Goal: Information Seeking & Learning: Learn about a topic

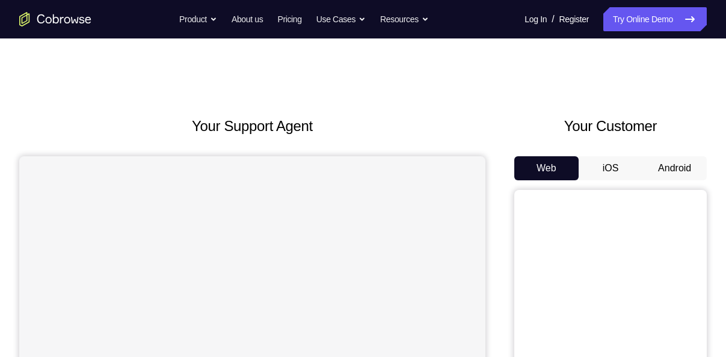
click at [680, 159] on button "Android" at bounding box center [675, 168] width 64 height 24
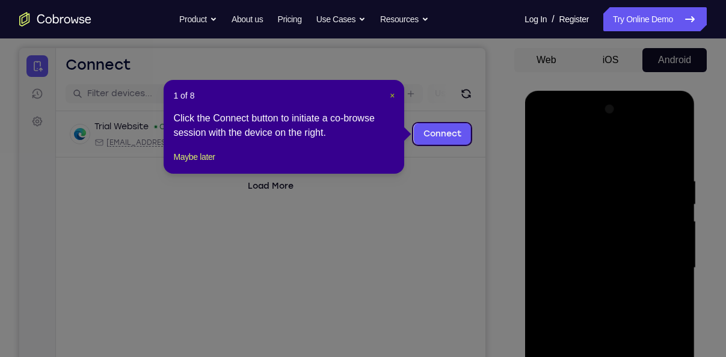
click at [394, 91] on span "×" at bounding box center [392, 96] width 5 height 10
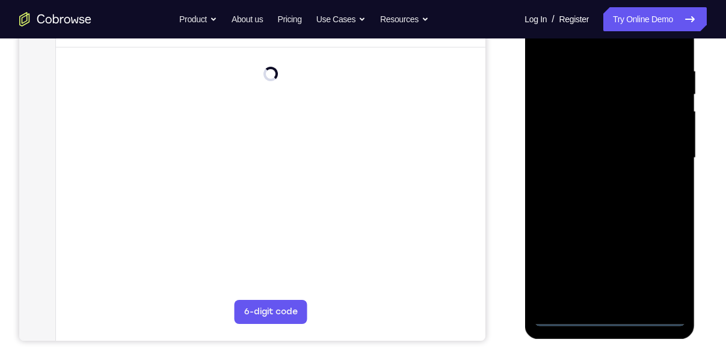
scroll to position [219, 0]
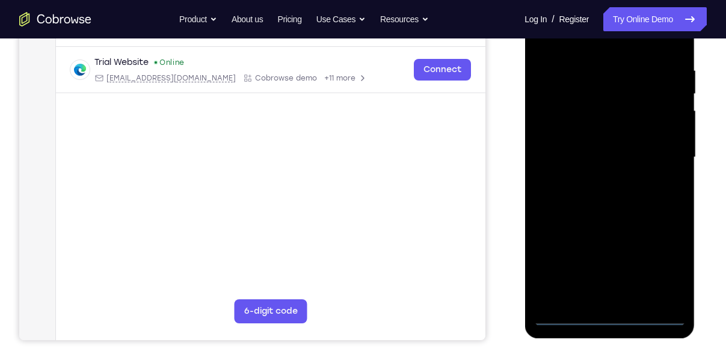
click at [606, 319] on div at bounding box center [610, 157] width 152 height 337
click at [663, 265] on div at bounding box center [610, 157] width 152 height 337
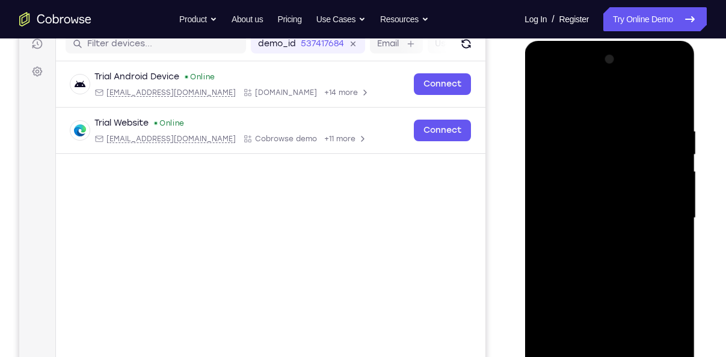
scroll to position [157, 0]
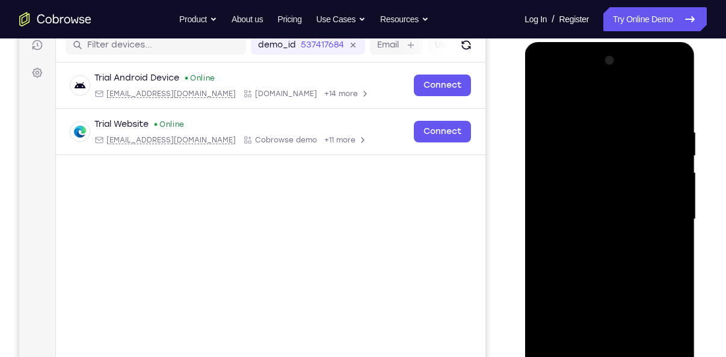
click at [587, 102] on div at bounding box center [610, 219] width 152 height 337
click at [661, 212] on div at bounding box center [610, 219] width 152 height 337
click at [595, 244] on div at bounding box center [610, 219] width 152 height 337
click at [587, 169] on div at bounding box center [610, 219] width 152 height 337
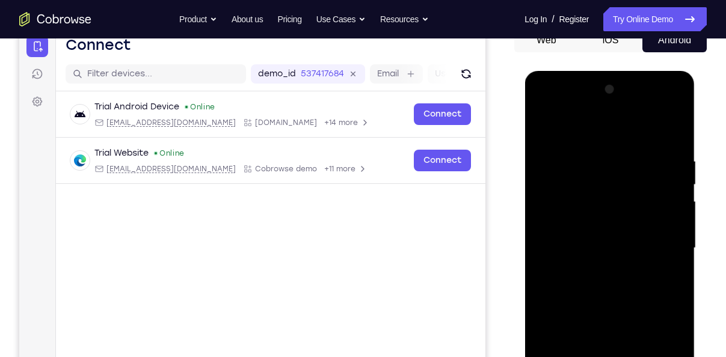
scroll to position [129, 0]
click at [578, 221] on div at bounding box center [610, 247] width 152 height 337
click at [586, 250] on div at bounding box center [610, 247] width 152 height 337
click at [604, 289] on div at bounding box center [610, 247] width 152 height 337
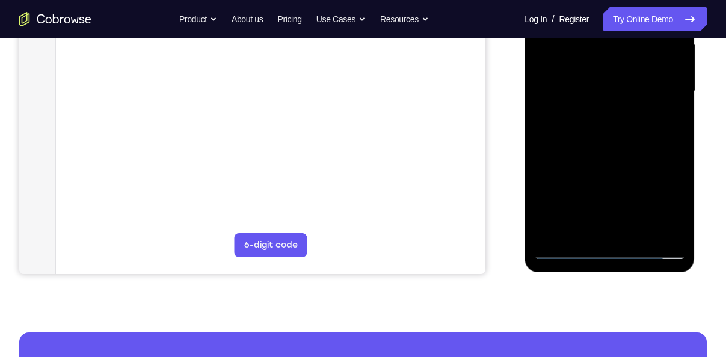
scroll to position [286, 0]
click at [597, 120] on div at bounding box center [610, 90] width 152 height 337
click at [590, 128] on div at bounding box center [610, 90] width 152 height 337
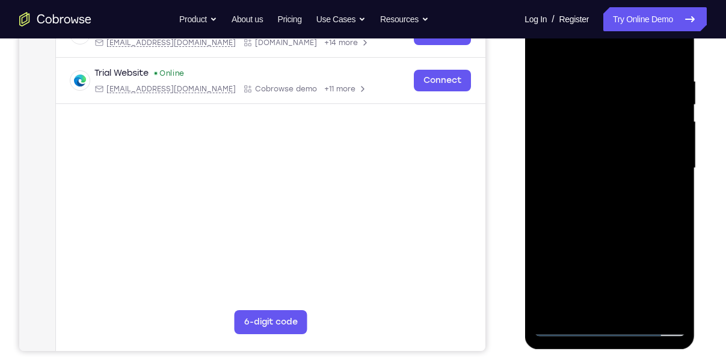
scroll to position [208, 0]
click at [673, 61] on div at bounding box center [610, 169] width 152 height 337
click at [559, 79] on div at bounding box center [610, 169] width 152 height 337
click at [548, 306] on div at bounding box center [610, 169] width 152 height 337
click at [557, 113] on div at bounding box center [610, 169] width 152 height 337
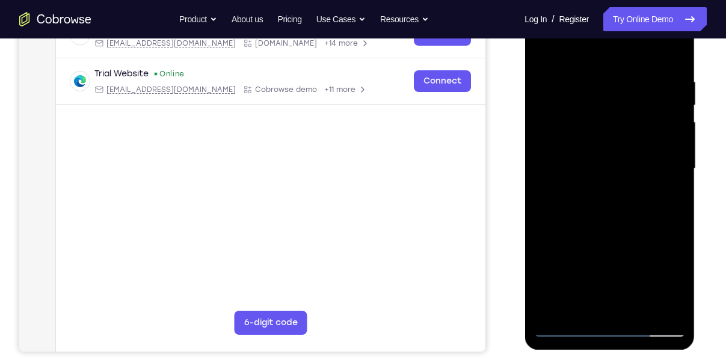
click at [534, 147] on div at bounding box center [610, 169] width 152 height 337
click at [655, 187] on div at bounding box center [610, 169] width 152 height 337
click at [553, 305] on div at bounding box center [610, 169] width 152 height 337
drag, startPoint x: 592, startPoint y: 203, endPoint x: 592, endPoint y: 120, distance: 82.5
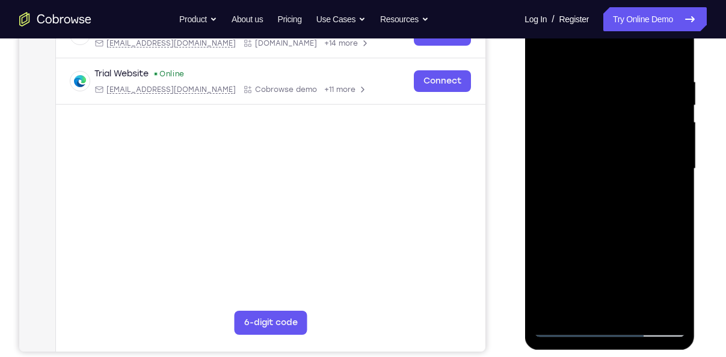
click at [592, 120] on div at bounding box center [610, 169] width 152 height 337
drag, startPoint x: 598, startPoint y: 213, endPoint x: 600, endPoint y: 126, distance: 87.3
click at [600, 126] on div at bounding box center [610, 169] width 152 height 337
drag, startPoint x: 598, startPoint y: 189, endPoint x: 597, endPoint y: 69, distance: 120.4
click at [597, 69] on div at bounding box center [610, 169] width 152 height 337
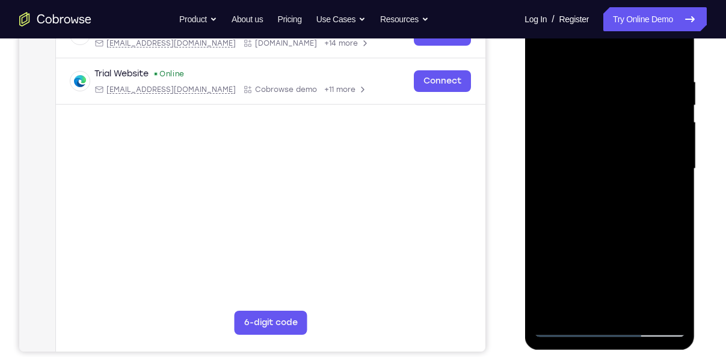
drag, startPoint x: 593, startPoint y: 185, endPoint x: 594, endPoint y: 48, distance: 137.2
click at [594, 48] on div at bounding box center [610, 169] width 152 height 337
drag, startPoint x: 607, startPoint y: 184, endPoint x: 605, endPoint y: 64, distance: 120.4
click at [605, 64] on div at bounding box center [610, 169] width 152 height 337
drag, startPoint x: 606, startPoint y: 179, endPoint x: 601, endPoint y: 52, distance: 126.5
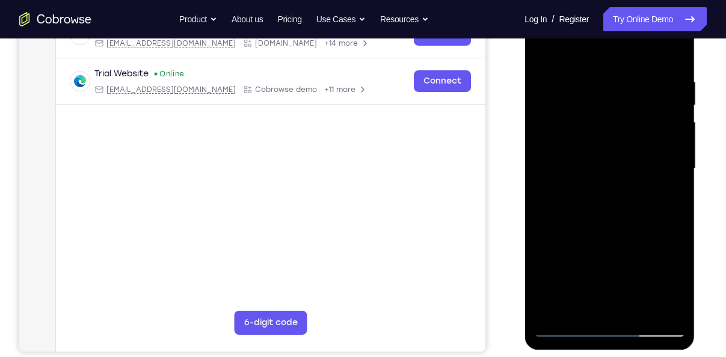
click at [601, 52] on div at bounding box center [610, 169] width 152 height 337
click at [555, 90] on div at bounding box center [610, 169] width 152 height 337
click at [673, 49] on div at bounding box center [610, 169] width 152 height 337
click at [635, 317] on div at bounding box center [610, 169] width 152 height 337
click at [595, 229] on div at bounding box center [610, 169] width 152 height 337
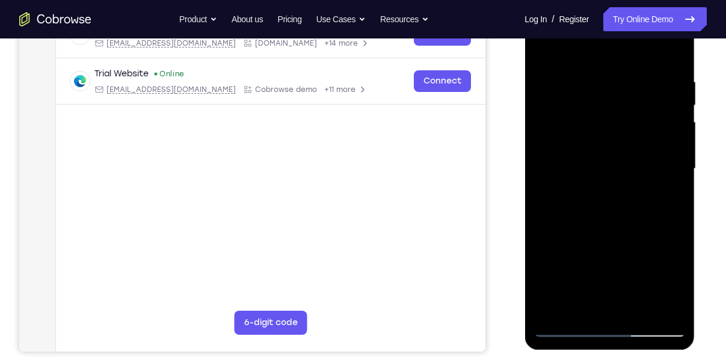
click at [559, 331] on div at bounding box center [610, 169] width 152 height 337
click at [675, 46] on div at bounding box center [610, 169] width 152 height 337
click at [543, 48] on div at bounding box center [610, 169] width 152 height 337
click at [634, 78] on div at bounding box center [610, 169] width 152 height 337
drag, startPoint x: 624, startPoint y: 229, endPoint x: 660, endPoint y: 221, distance: 36.9
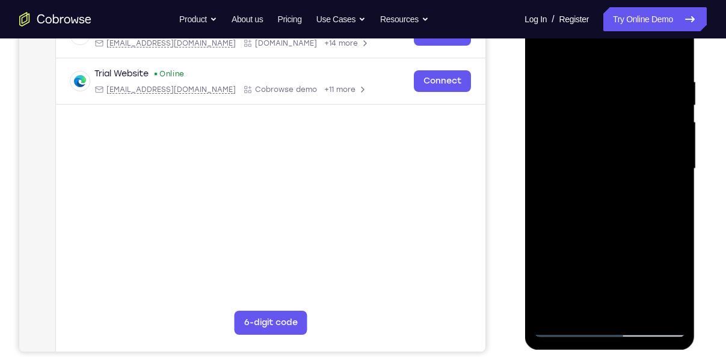
click at [660, 221] on div at bounding box center [610, 169] width 152 height 337
click at [658, 306] on div at bounding box center [610, 169] width 152 height 337
click at [670, 202] on div at bounding box center [610, 169] width 152 height 337
click at [658, 307] on div at bounding box center [610, 169] width 152 height 337
click at [667, 236] on div at bounding box center [610, 169] width 152 height 337
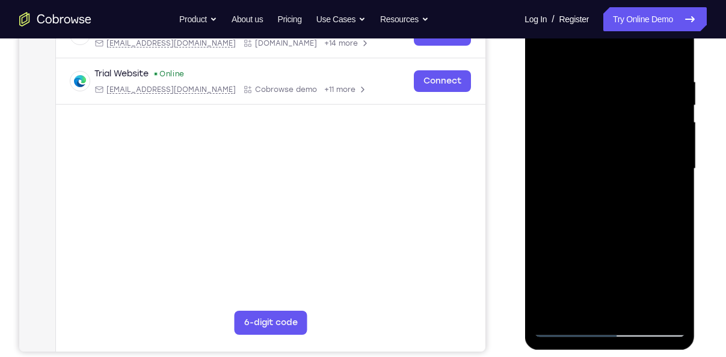
click at [668, 303] on div at bounding box center [610, 169] width 152 height 337
click at [577, 252] on div at bounding box center [610, 169] width 152 height 337
click at [654, 305] on div at bounding box center [610, 169] width 152 height 337
click at [552, 200] on div at bounding box center [610, 169] width 152 height 337
click at [676, 50] on div at bounding box center [610, 169] width 152 height 337
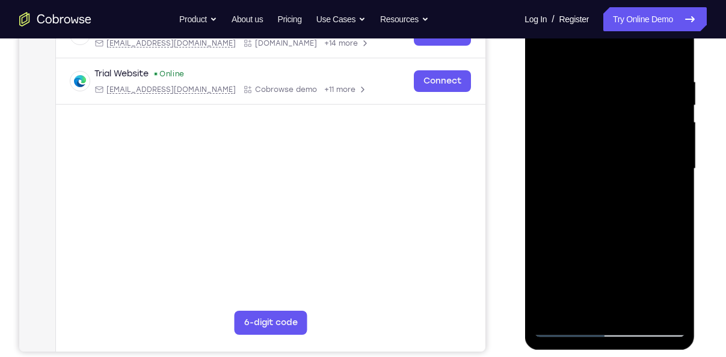
click at [633, 310] on div at bounding box center [610, 169] width 152 height 337
click at [552, 54] on div at bounding box center [610, 169] width 152 height 337
drag, startPoint x: 611, startPoint y: 104, endPoint x: 612, endPoint y: 175, distance: 71.0
click at [612, 175] on div at bounding box center [610, 169] width 152 height 337
drag, startPoint x: 604, startPoint y: 249, endPoint x: 608, endPoint y: 186, distance: 62.7
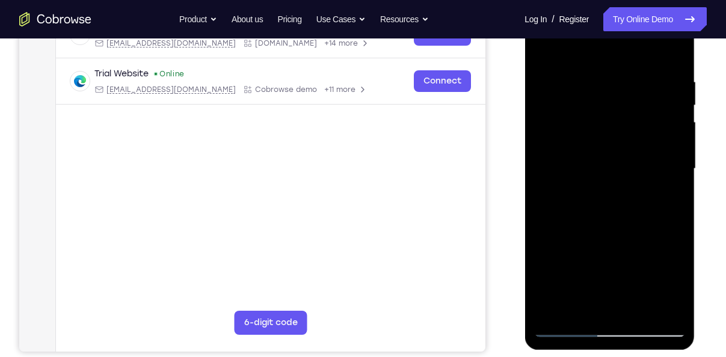
click at [608, 186] on div at bounding box center [610, 169] width 152 height 337
click at [546, 175] on div at bounding box center [610, 169] width 152 height 337
click at [543, 159] on div at bounding box center [610, 169] width 152 height 337
click at [679, 158] on div at bounding box center [610, 169] width 152 height 337
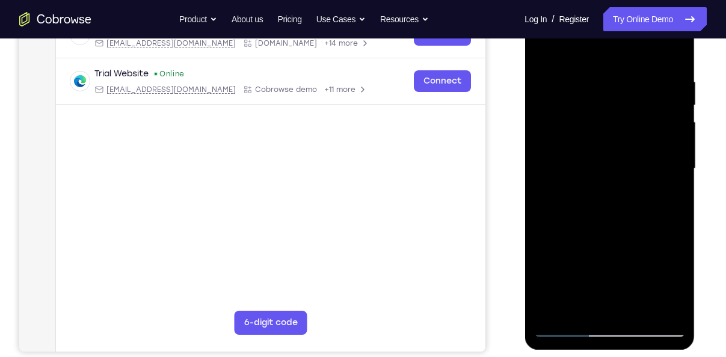
click at [679, 158] on div at bounding box center [610, 169] width 152 height 337
drag, startPoint x: 622, startPoint y: 238, endPoint x: 625, endPoint y: 145, distance: 92.7
click at [625, 145] on div at bounding box center [610, 169] width 152 height 337
drag, startPoint x: 611, startPoint y: 258, endPoint x: 611, endPoint y: 136, distance: 122.2
click at [611, 136] on div at bounding box center [610, 169] width 152 height 337
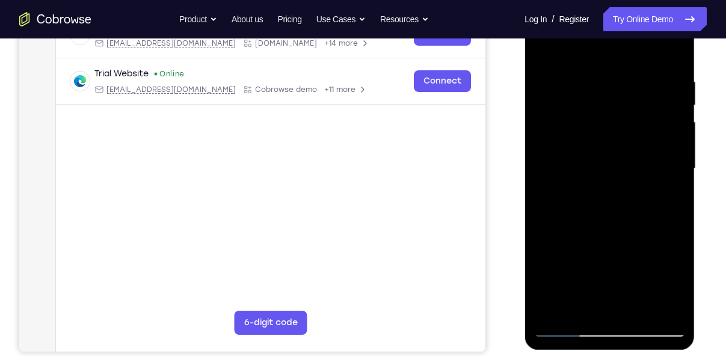
drag, startPoint x: 634, startPoint y: 283, endPoint x: 611, endPoint y: 178, distance: 107.8
click at [611, 178] on div at bounding box center [610, 169] width 152 height 337
drag, startPoint x: 611, startPoint y: 244, endPoint x: 605, endPoint y: 138, distance: 106.7
click at [605, 138] on div at bounding box center [610, 169] width 152 height 337
drag, startPoint x: 626, startPoint y: 213, endPoint x: 625, endPoint y: 142, distance: 71.0
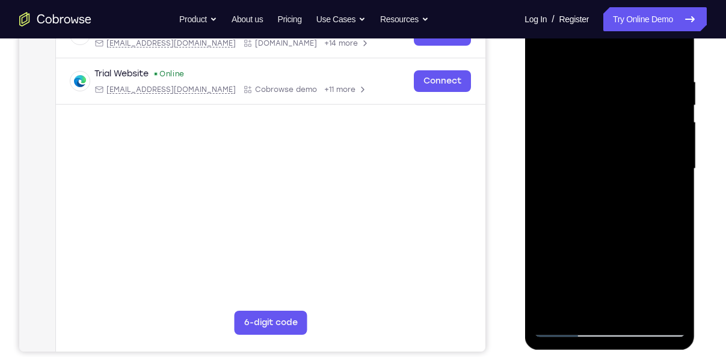
click at [625, 142] on div at bounding box center [610, 169] width 152 height 337
drag, startPoint x: 618, startPoint y: 217, endPoint x: 609, endPoint y: 143, distance: 75.2
click at [609, 143] on div at bounding box center [610, 169] width 152 height 337
drag, startPoint x: 605, startPoint y: 165, endPoint x: 627, endPoint y: 265, distance: 102.4
click at [627, 265] on div at bounding box center [610, 169] width 152 height 337
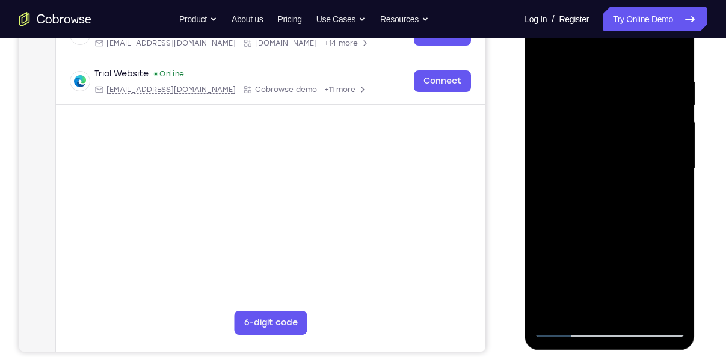
click at [676, 198] on div at bounding box center [610, 169] width 152 height 337
click at [542, 197] on div at bounding box center [610, 169] width 152 height 337
drag, startPoint x: 595, startPoint y: 238, endPoint x: 604, endPoint y: 105, distance: 132.7
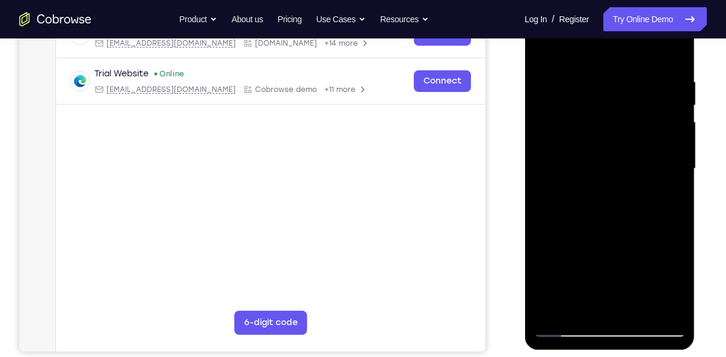
click at [604, 105] on div at bounding box center [610, 169] width 152 height 337
click at [558, 308] on div at bounding box center [610, 169] width 152 height 337
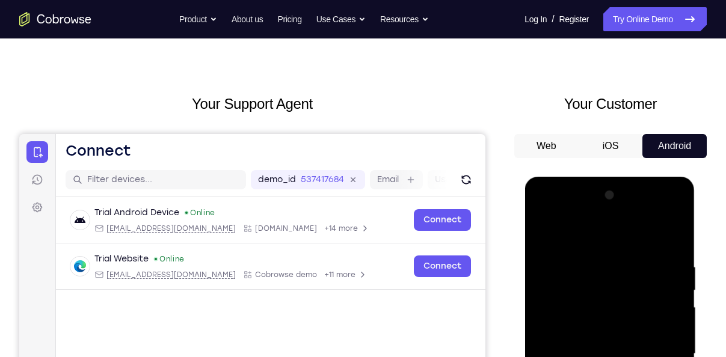
scroll to position [0, 0]
